Goal: Find specific page/section: Find specific page/section

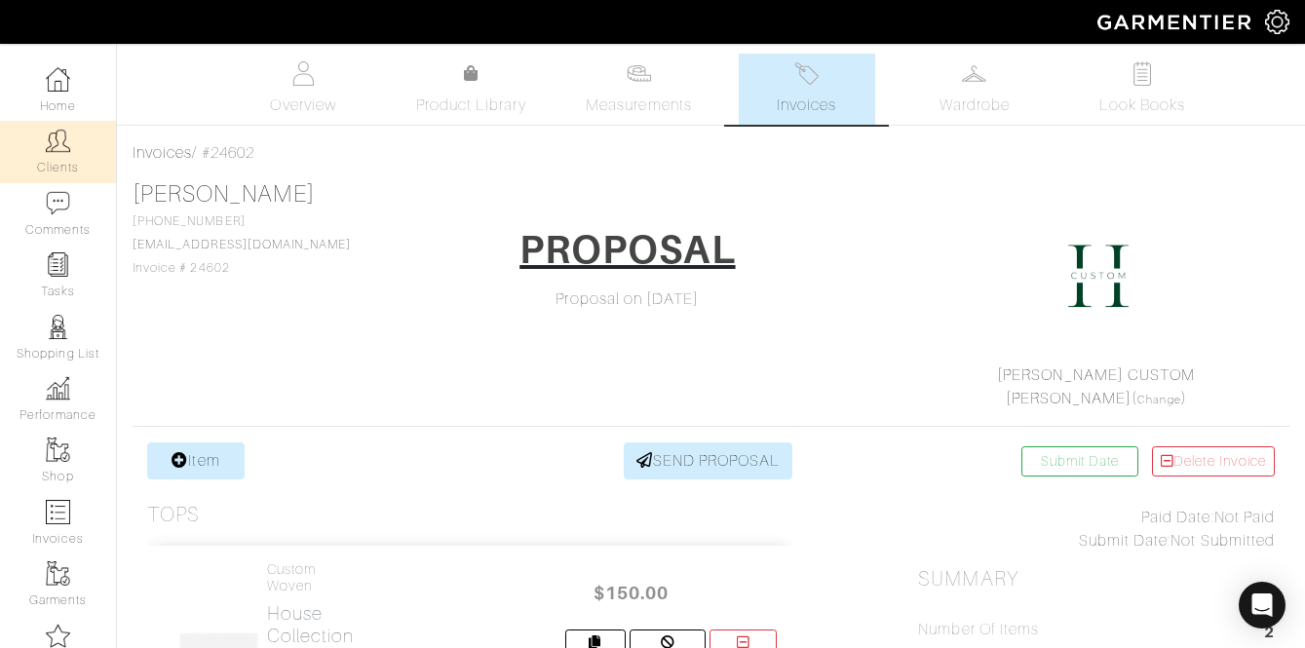
click at [51, 140] on img at bounding box center [58, 141] width 24 height 24
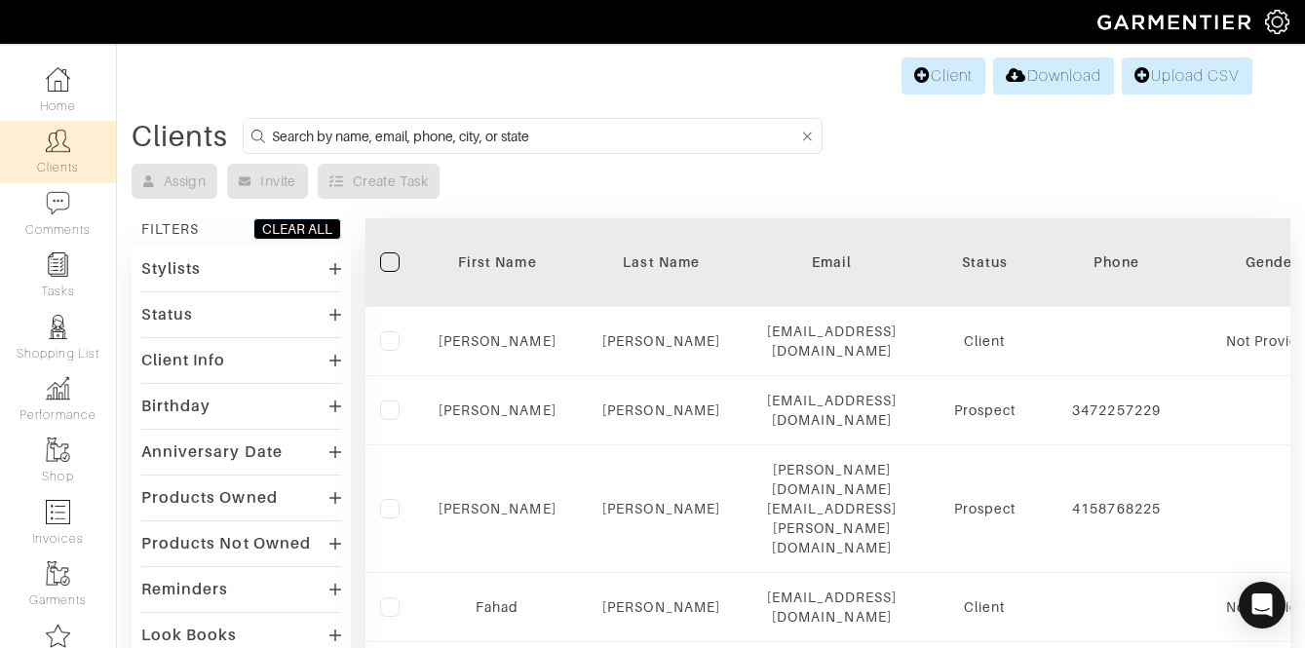
click at [337, 134] on input at bounding box center [535, 136] width 526 height 24
click at [242, 279] on div "Stylists" at bounding box center [241, 278] width 200 height 48
click at [329, 133] on input at bounding box center [535, 136] width 526 height 24
type input "lee buckton"
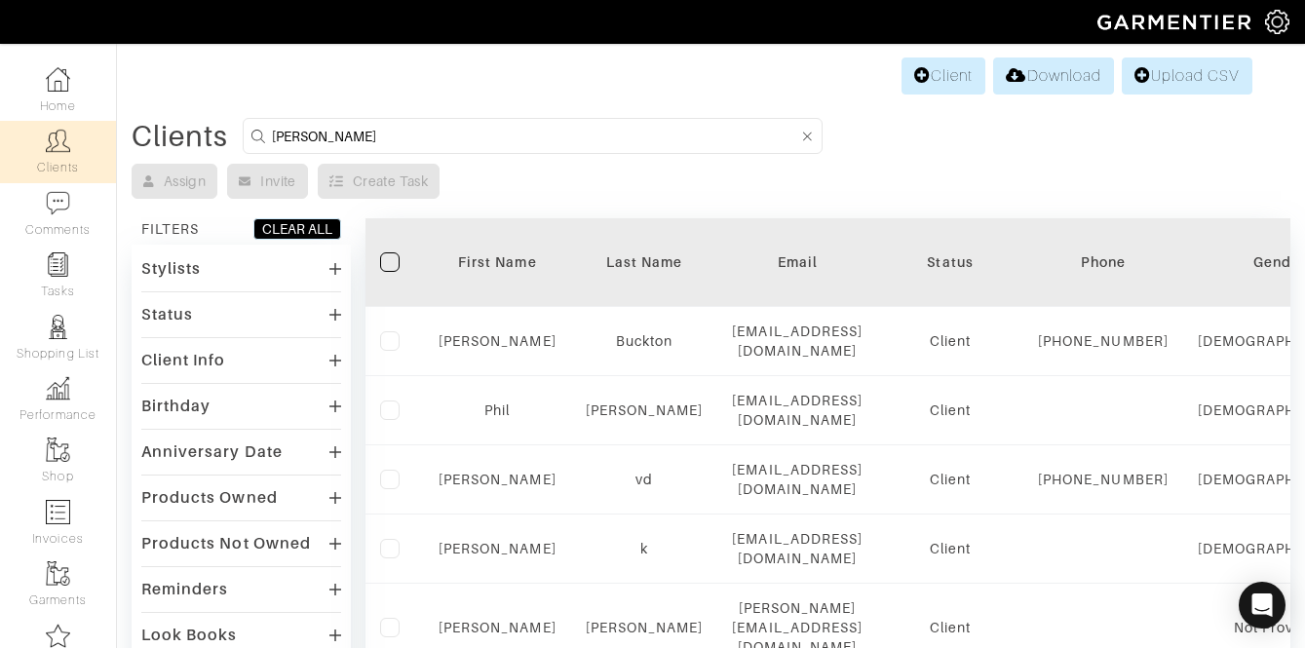
click at [289, 269] on div "Stylists" at bounding box center [241, 268] width 200 height 28
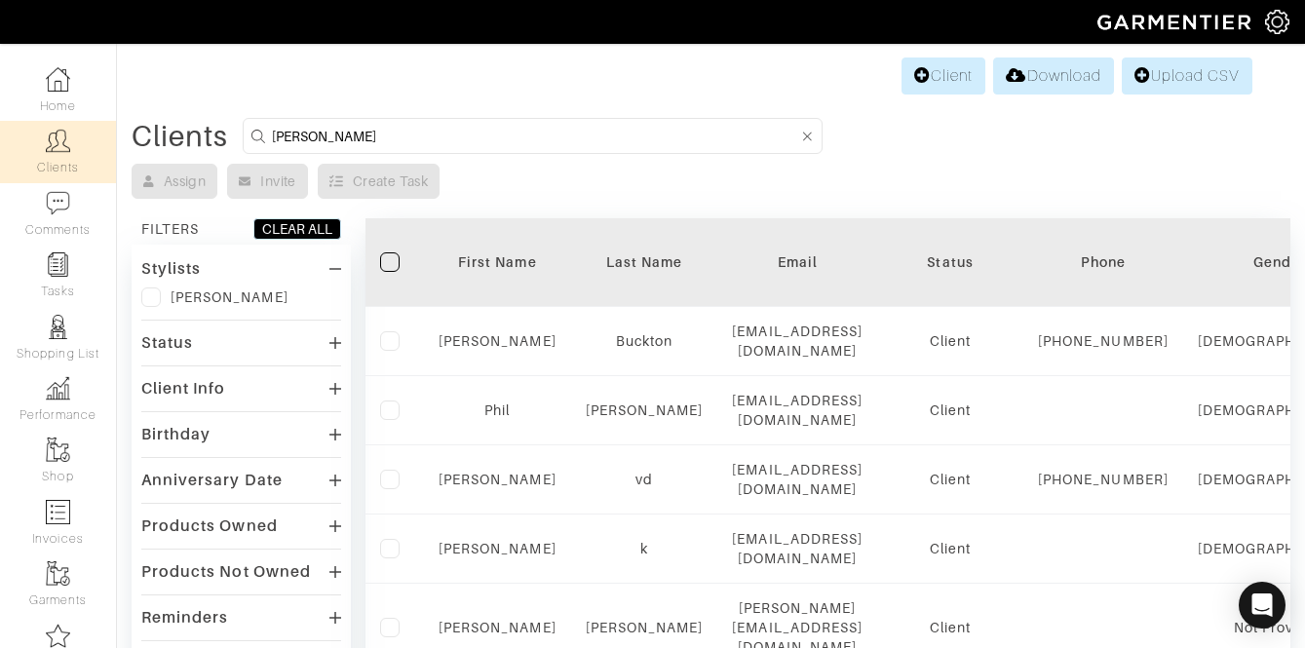
click at [152, 300] on label at bounding box center [150, 296] width 19 height 19
click at [0, 0] on input "checkbox" at bounding box center [0, 0] width 0 height 0
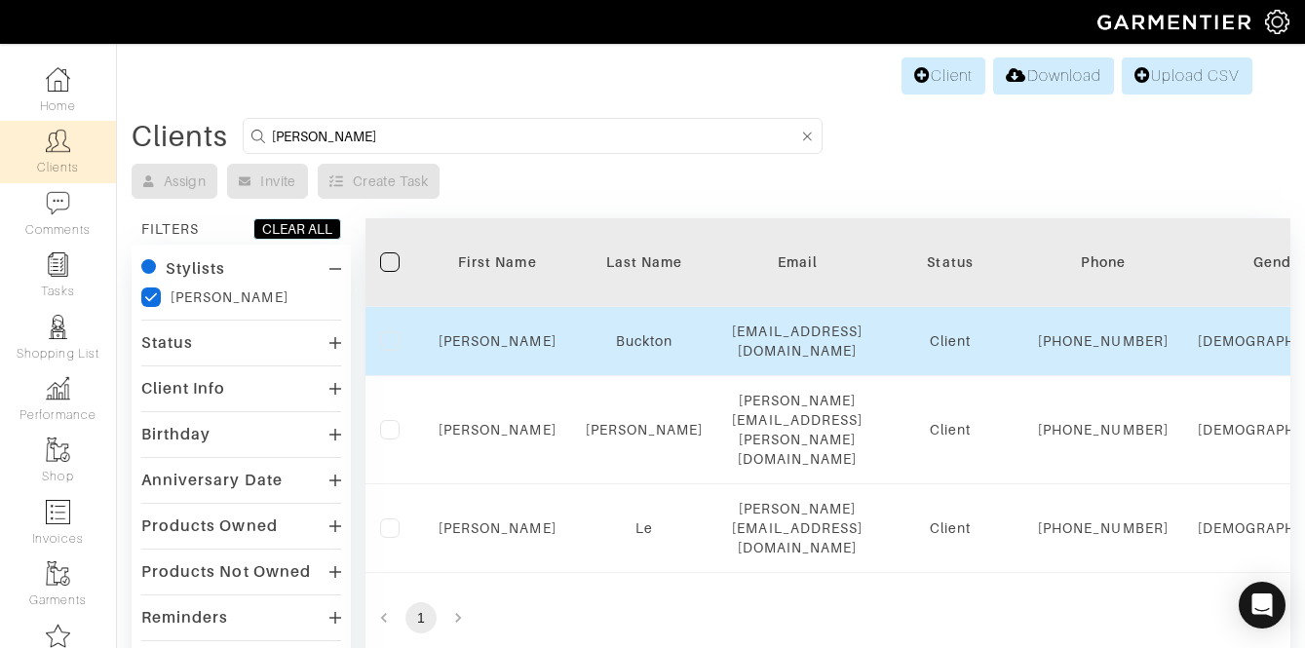
click at [479, 347] on div "Lee" at bounding box center [497, 340] width 118 height 19
click at [498, 348] on link "Lee" at bounding box center [497, 341] width 118 height 16
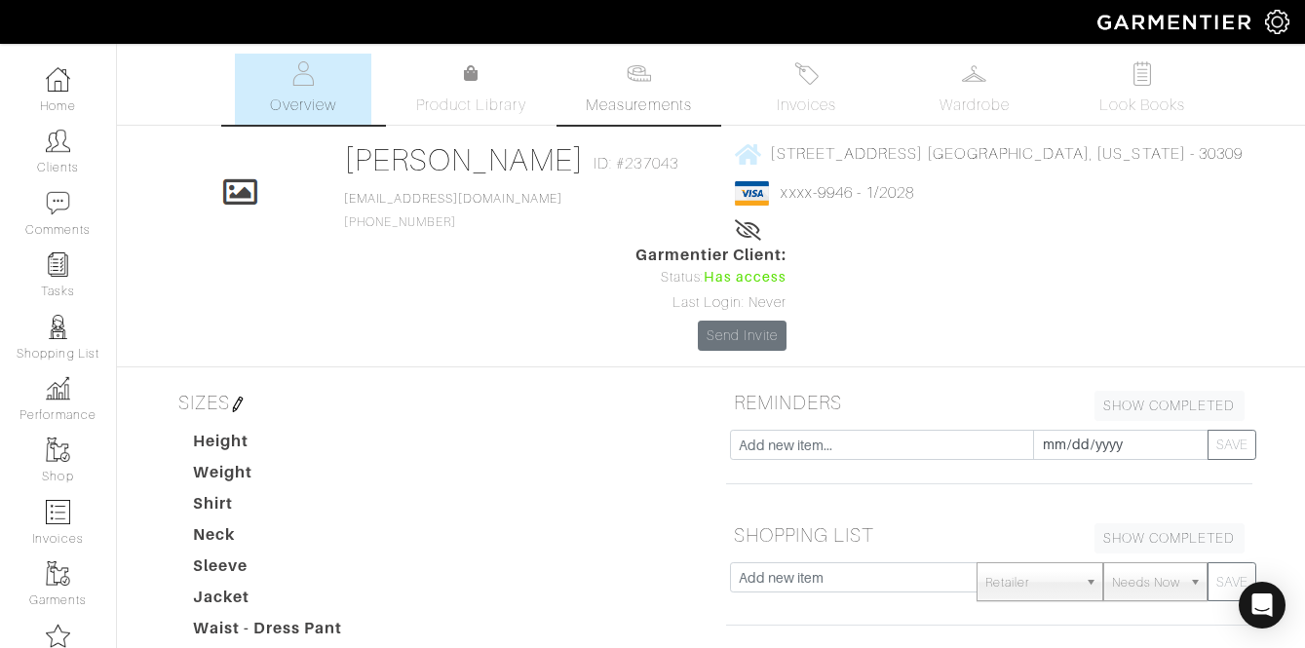
click at [665, 71] on link "Measurements" at bounding box center [638, 89] width 137 height 71
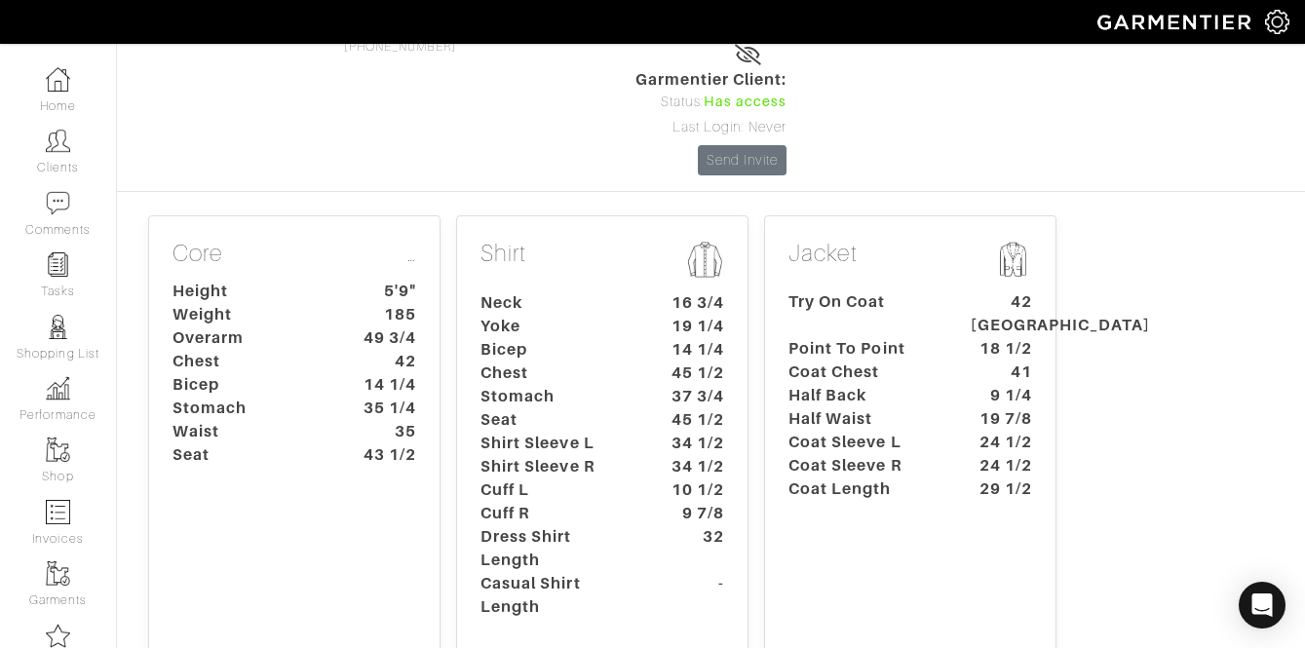
scroll to position [176, 0]
click at [971, 383] on dt "9 1/4" at bounding box center [1001, 394] width 91 height 23
